Goal: Navigation & Orientation: Find specific page/section

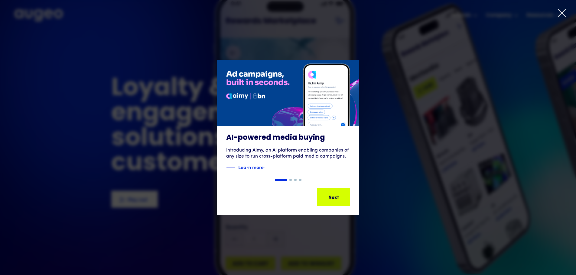
click at [560, 13] on icon at bounding box center [561, 12] width 9 height 9
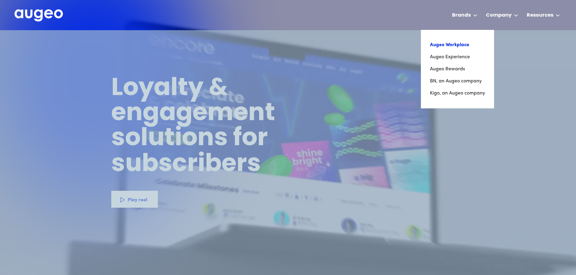
click at [460, 45] on link "Augeo Workplace" at bounding box center [457, 45] width 55 height 12
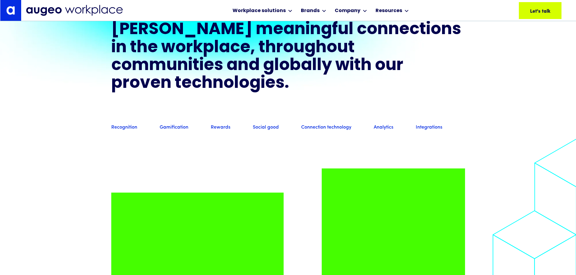
scroll to position [548, 0]
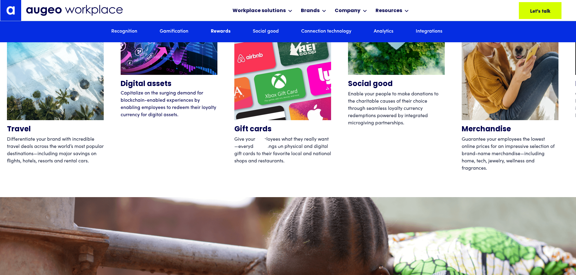
click at [261, 145] on div "Gift cards Give your employees what they really want—everyday savings on physic…" at bounding box center [282, 82] width 97 height 181
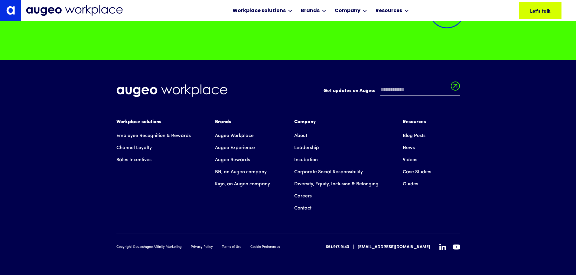
scroll to position [4413, 0]
click at [247, 173] on link "BN, an Augeo company" at bounding box center [241, 172] width 52 height 12
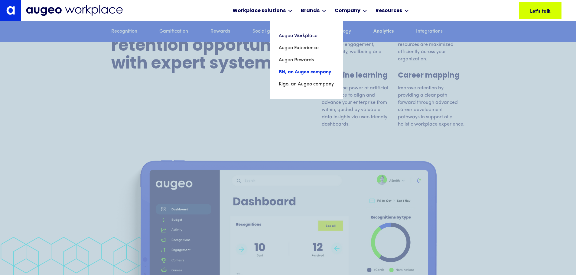
scroll to position [3438, 0]
click at [308, 86] on link "Kigo, an Augeo company" at bounding box center [306, 84] width 56 height 12
click at [308, 75] on link "BN, an Augeo company" at bounding box center [306, 72] width 55 height 12
